Goal: Task Accomplishment & Management: Manage account settings

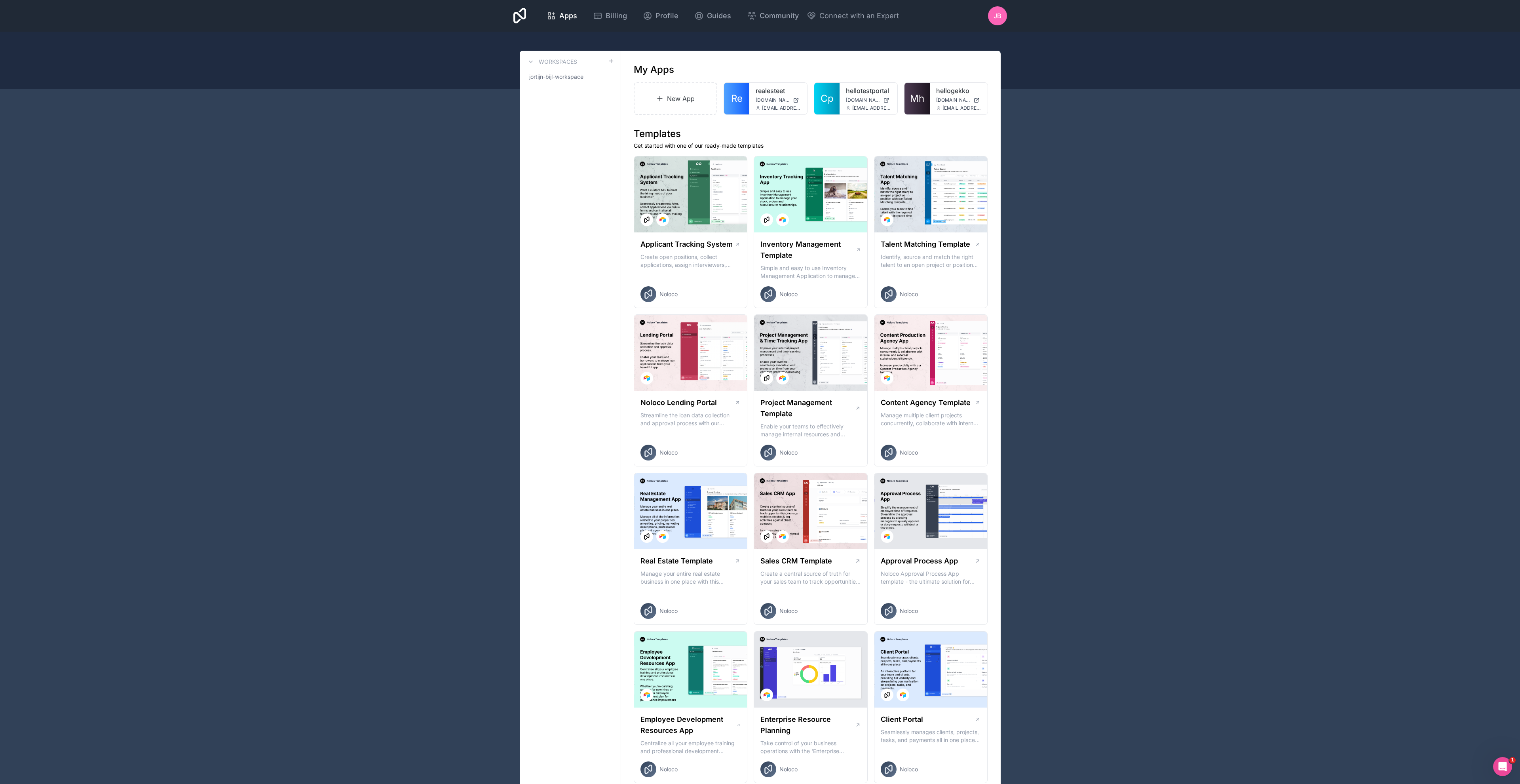
click at [0, 0] on icon at bounding box center [0, 0] width 0 height 0
click at [727, 170] on button "Delete" at bounding box center [752, 173] width 88 height 19
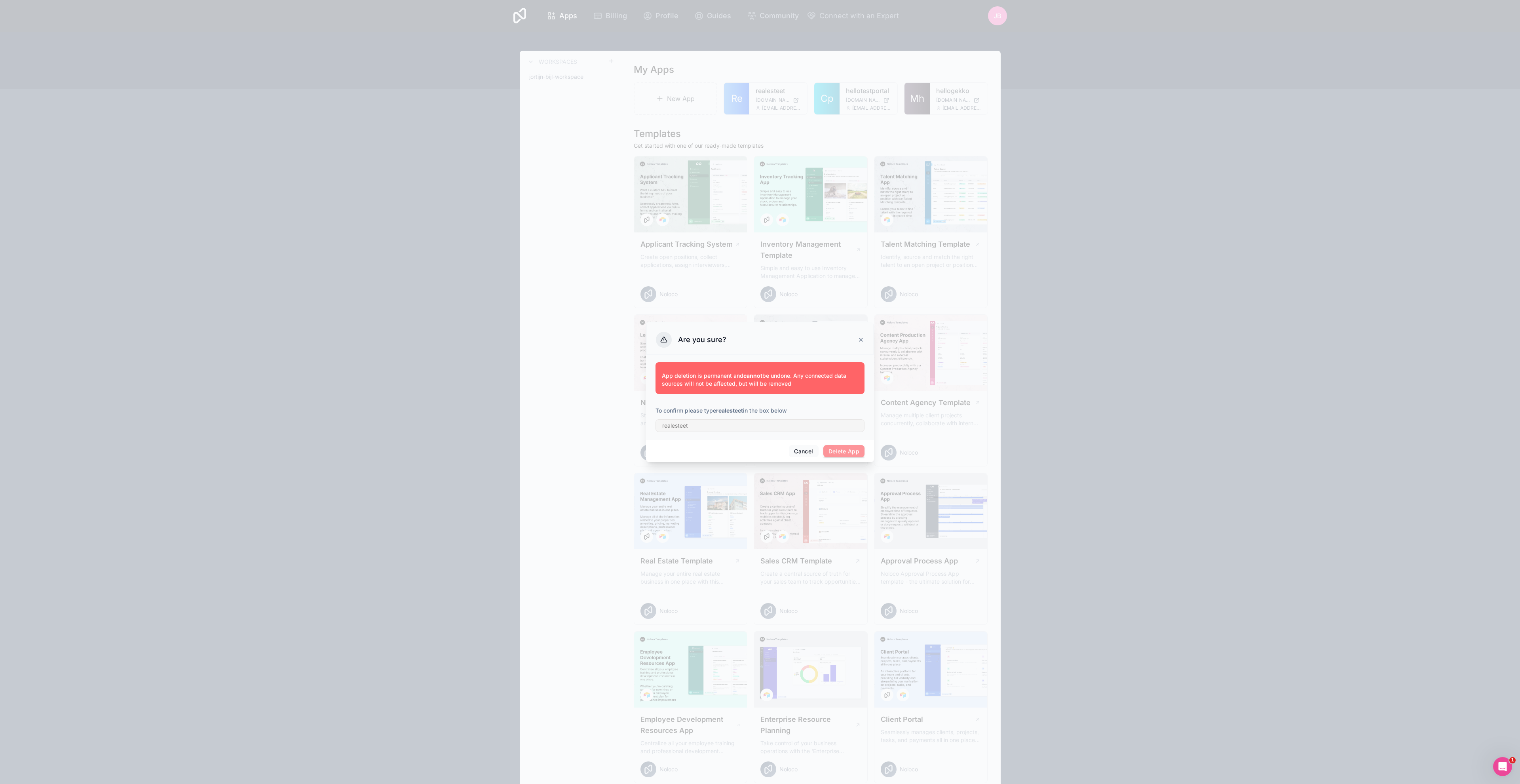
click at [723, 408] on strong "realesteet" at bounding box center [729, 409] width 27 height 7
copy strong "realesteet"
click at [697, 430] on input "text" at bounding box center [760, 426] width 209 height 13
paste input "realesteet"
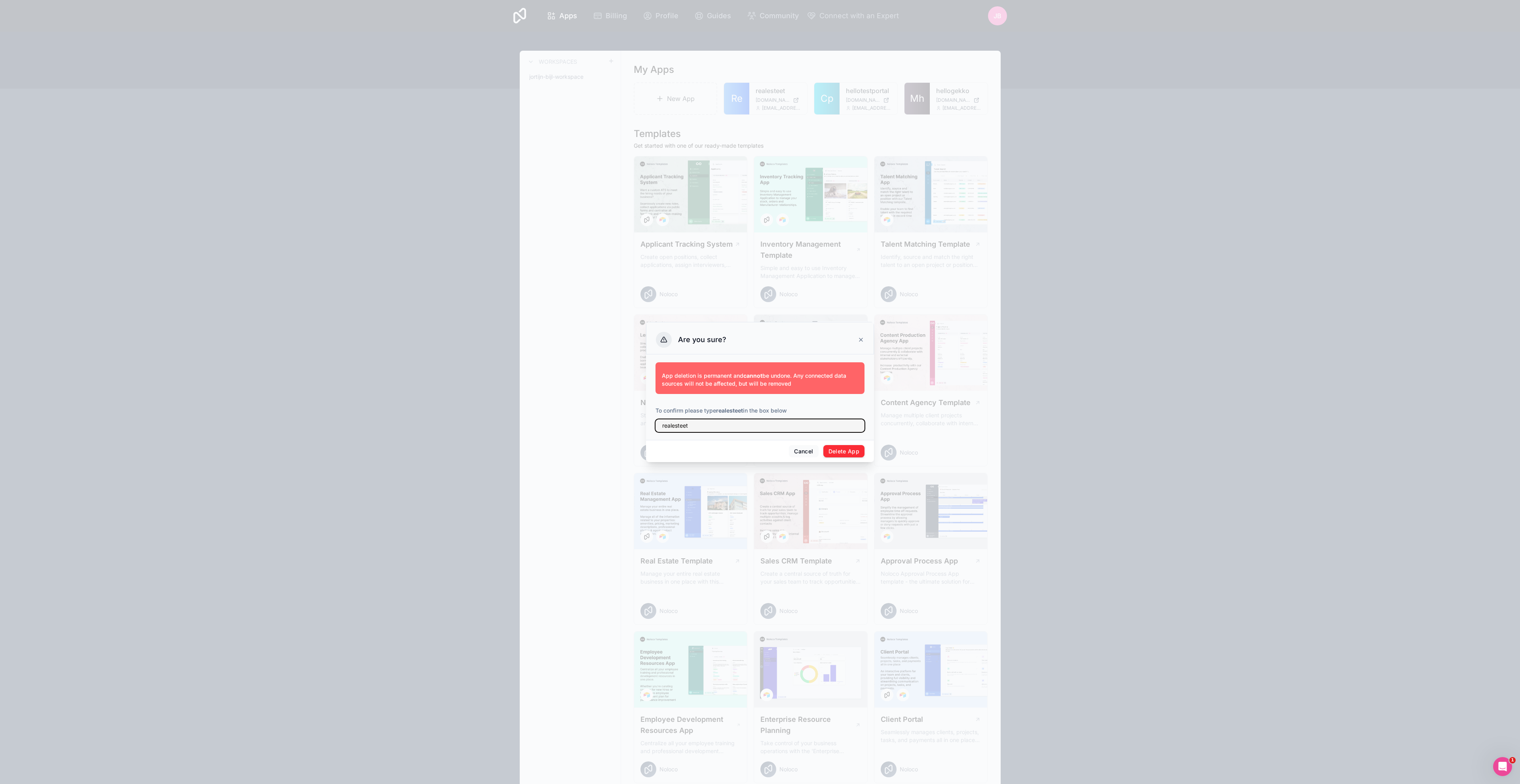
type input "realesteet"
click at [853, 453] on button "Delete App" at bounding box center [844, 451] width 42 height 13
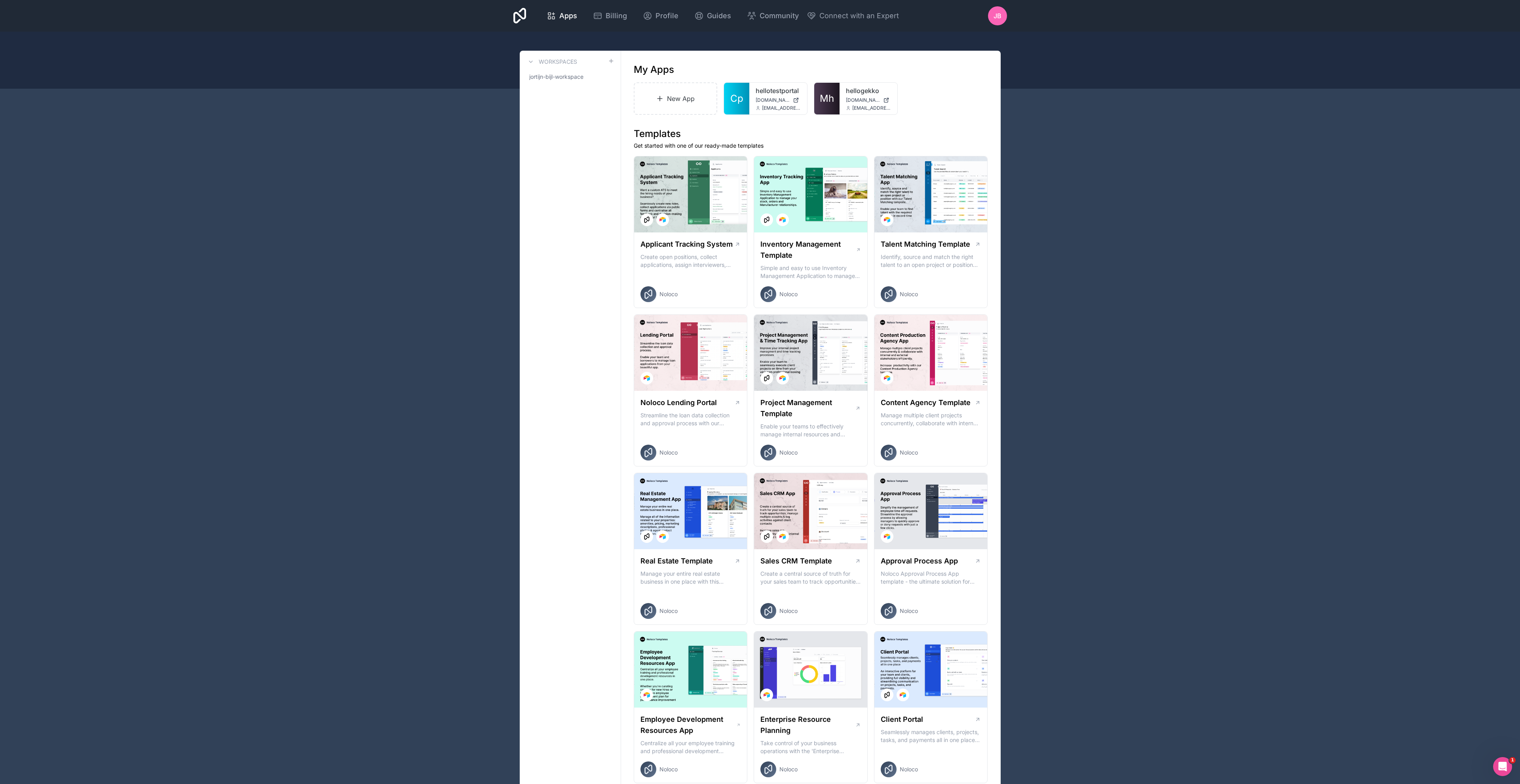
click at [0, 0] on icon at bounding box center [0, 0] width 0 height 0
click at [728, 169] on button "Delete" at bounding box center [752, 173] width 88 height 19
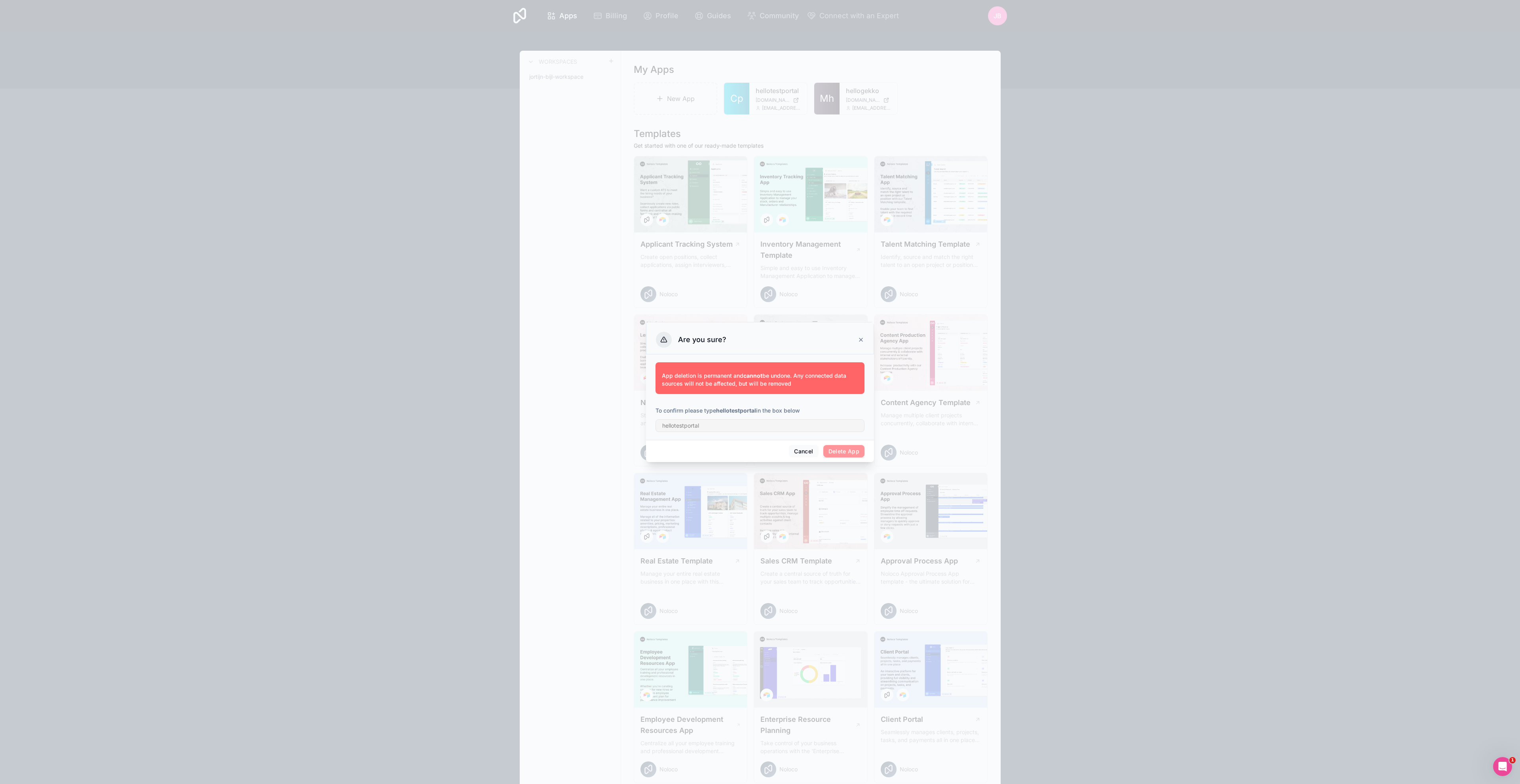
click at [741, 409] on strong "hellotestportal" at bounding box center [736, 409] width 40 height 7
copy strong "hellotestportal"
click at [739, 421] on input "text" at bounding box center [760, 426] width 209 height 13
paste input "hellotestportal"
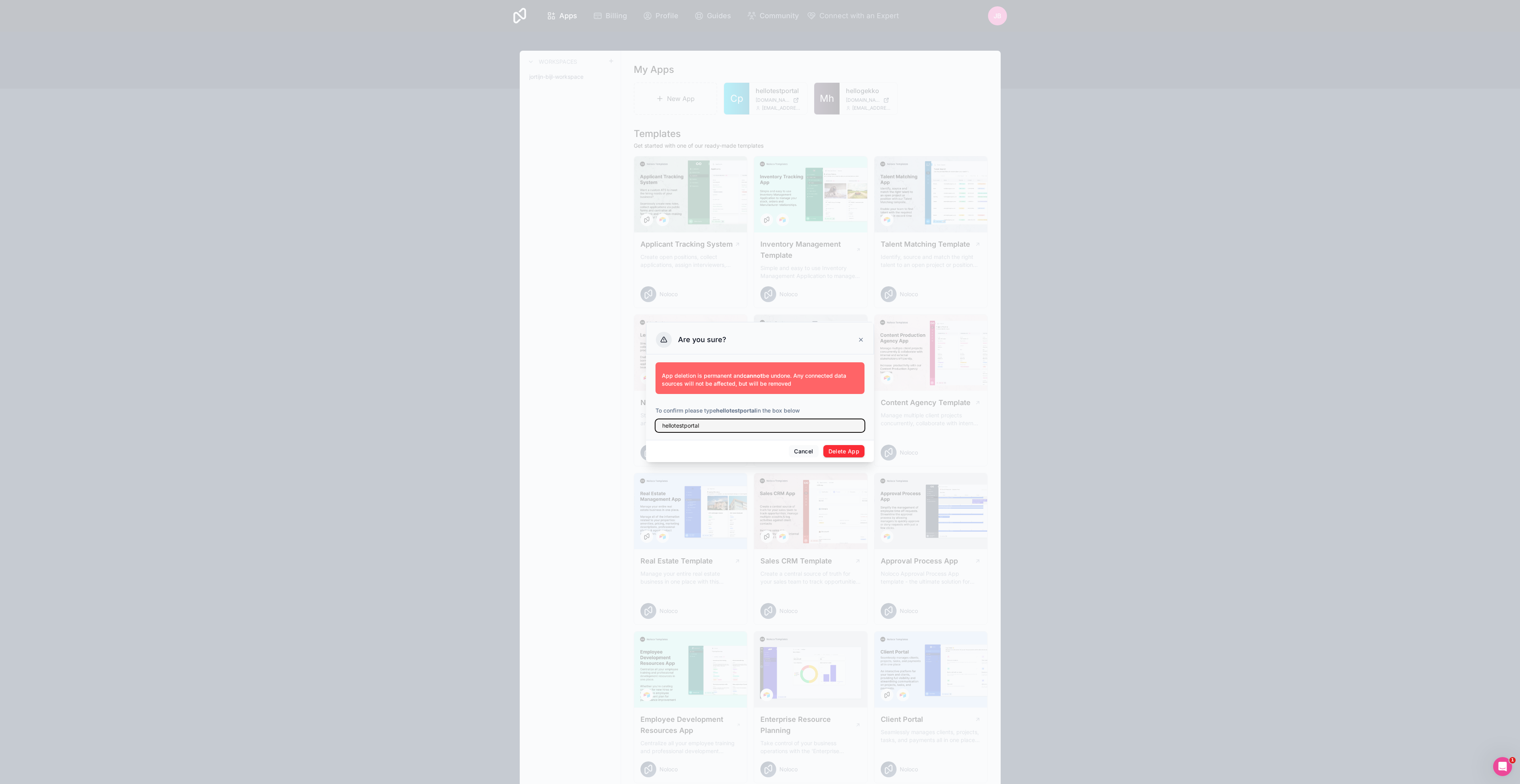
type input "hellotestportal"
click at [848, 454] on button "Delete App" at bounding box center [844, 451] width 42 height 13
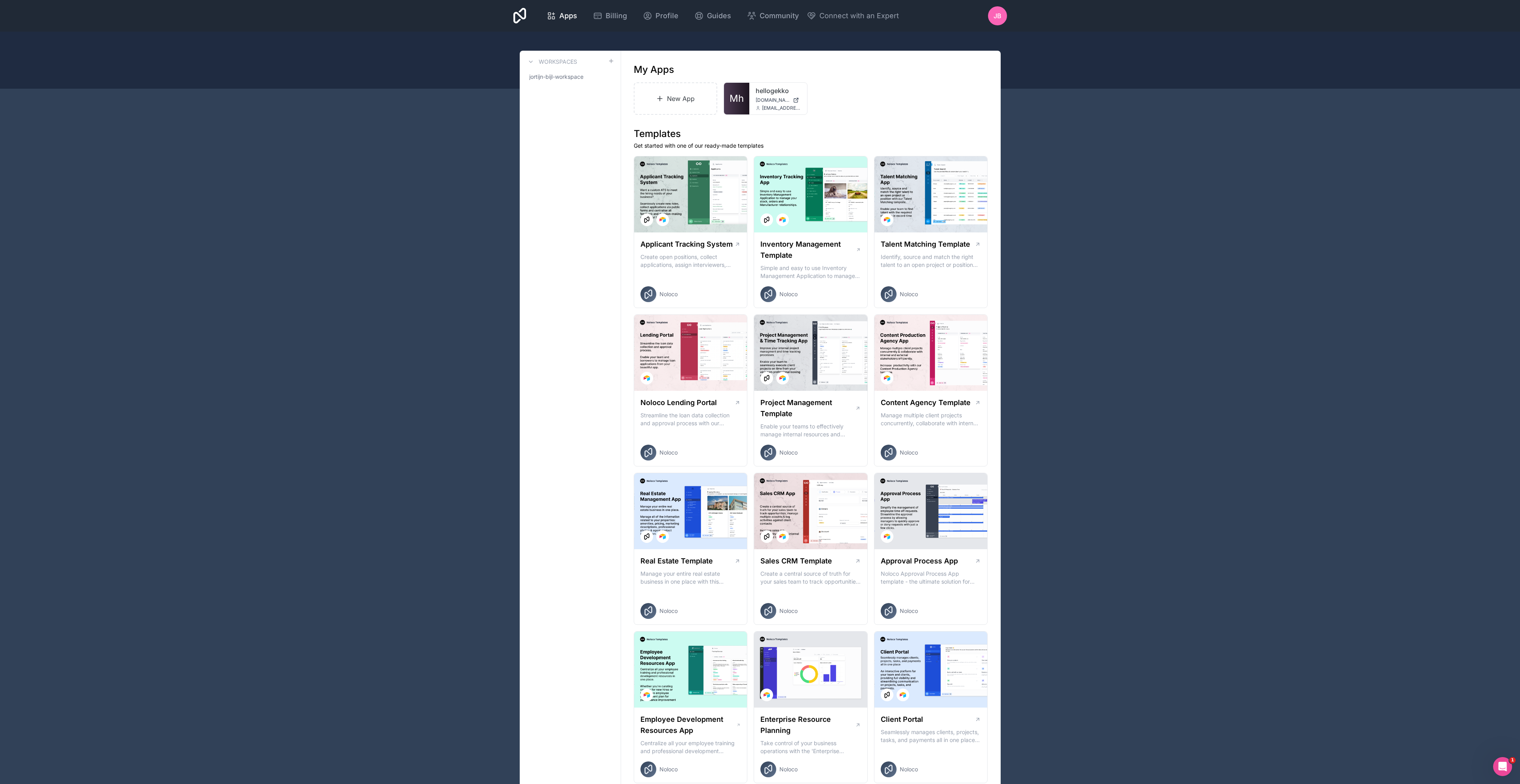
click at [760, 88] on link "hellogekko" at bounding box center [778, 90] width 46 height 9
